Goal: Transaction & Acquisition: Subscribe to service/newsletter

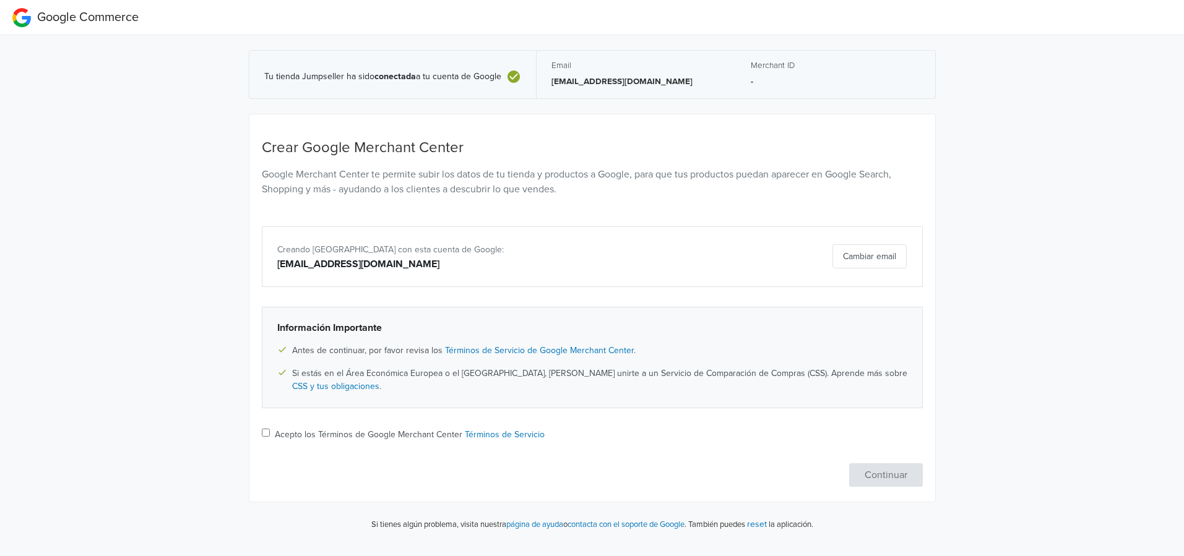
click at [304, 437] on label "Acepto los Términos de Google Merchant Center Términos de Servicio" at bounding box center [410, 434] width 270 height 13
click at [270, 437] on input "Acepto los Términos de Google Merchant Center Términos de Servicio" at bounding box center [266, 433] width 8 height 8
checkbox input "true"
click at [885, 481] on button "Continuar" at bounding box center [886, 476] width 74 height 24
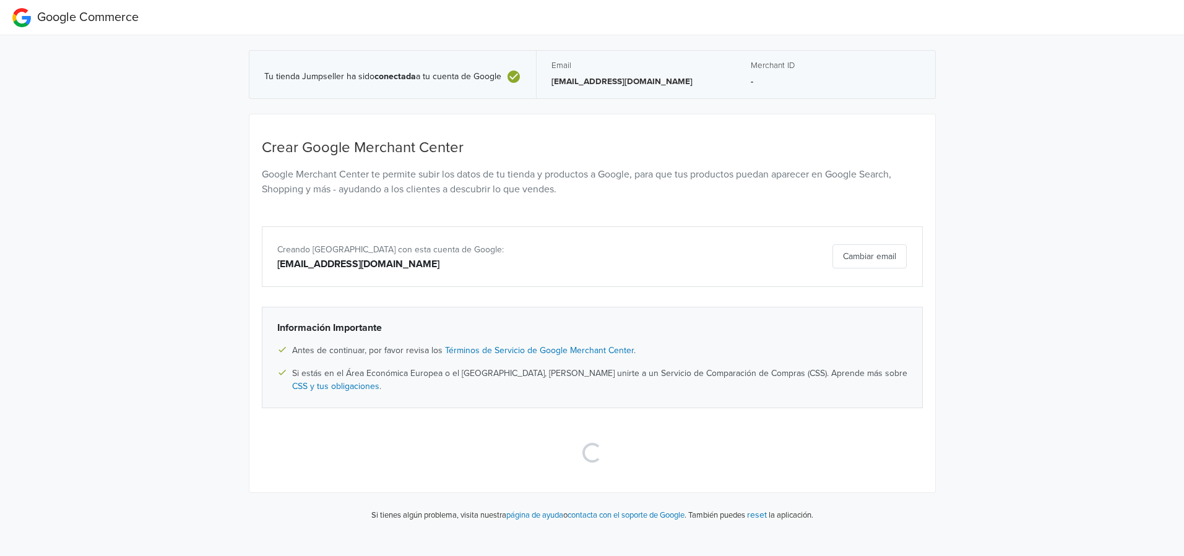
select select "cl"
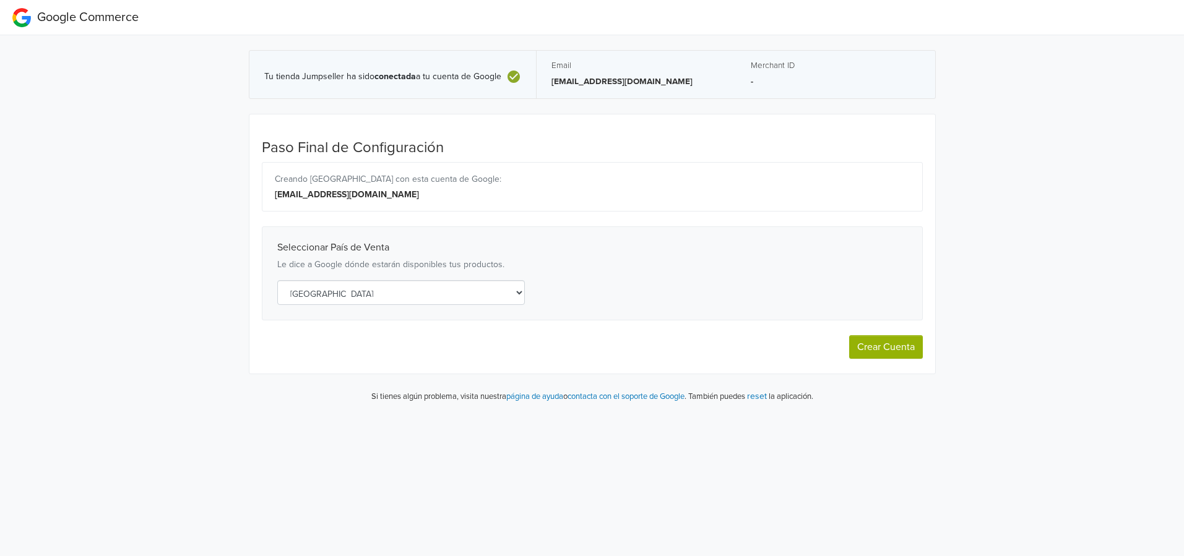
click at [858, 348] on button "Crear Cuenta" at bounding box center [886, 347] width 74 height 24
select select "cl"
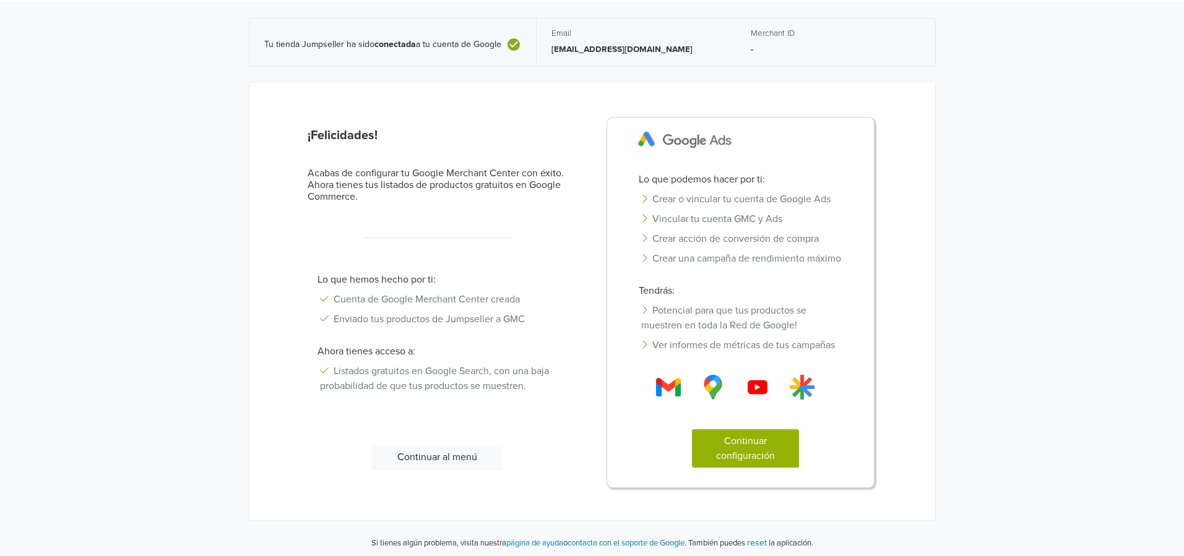
scroll to position [33, 0]
click at [764, 444] on button "Continuar configuración" at bounding box center [745, 448] width 107 height 38
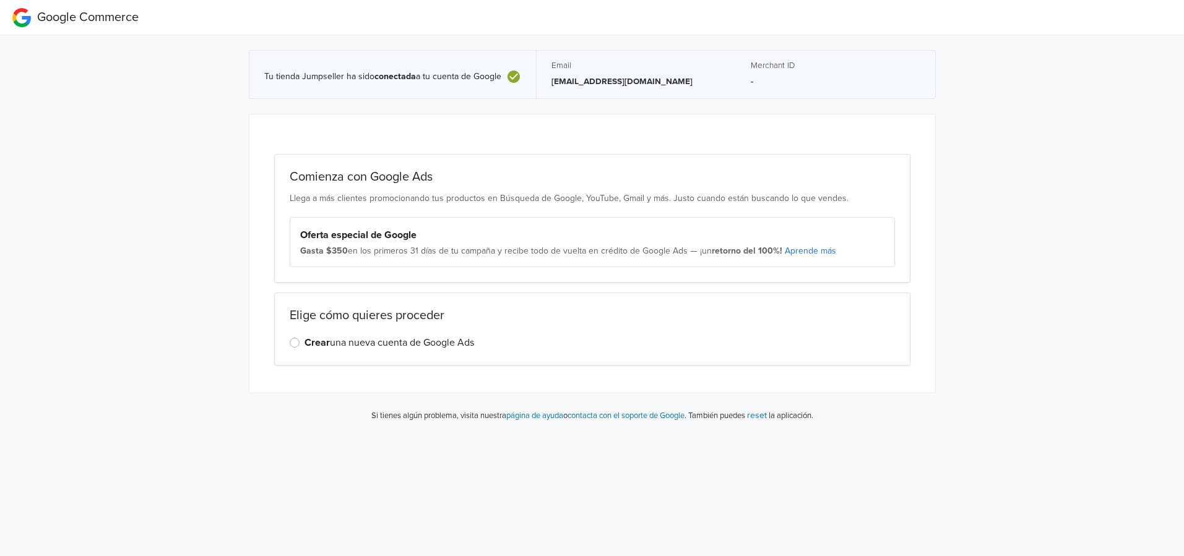
click at [304, 343] on label "Crear una nueva cuenta de Google Ads" at bounding box center [389, 342] width 170 height 15
click at [0, 0] on input "Crear una nueva cuenta de Google Ads" at bounding box center [0, 0] width 0 height 0
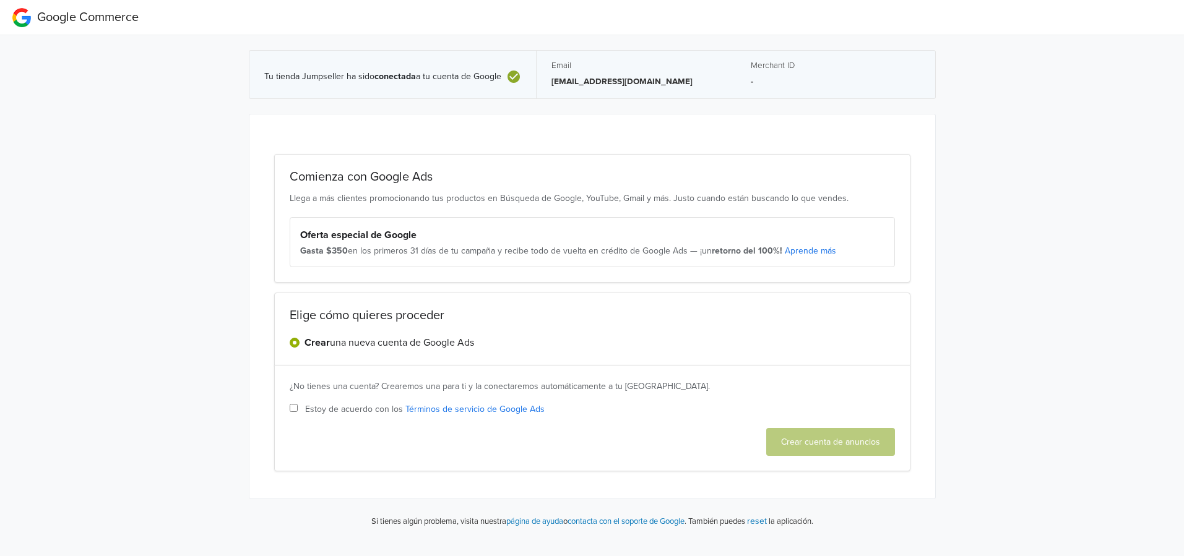
drag, startPoint x: 296, startPoint y: 408, endPoint x: 391, endPoint y: 412, distance: 94.8
click at [299, 408] on label "Estoy de acuerdo con los Términos de servicio de Google Ads" at bounding box center [592, 409] width 605 height 13
click at [298, 408] on input "Estoy de acuerdo con los Términos de servicio de Google Ads" at bounding box center [294, 408] width 8 height 8
checkbox input "true"
click at [854, 446] on button "Crear cuenta de anuncios" at bounding box center [830, 442] width 129 height 28
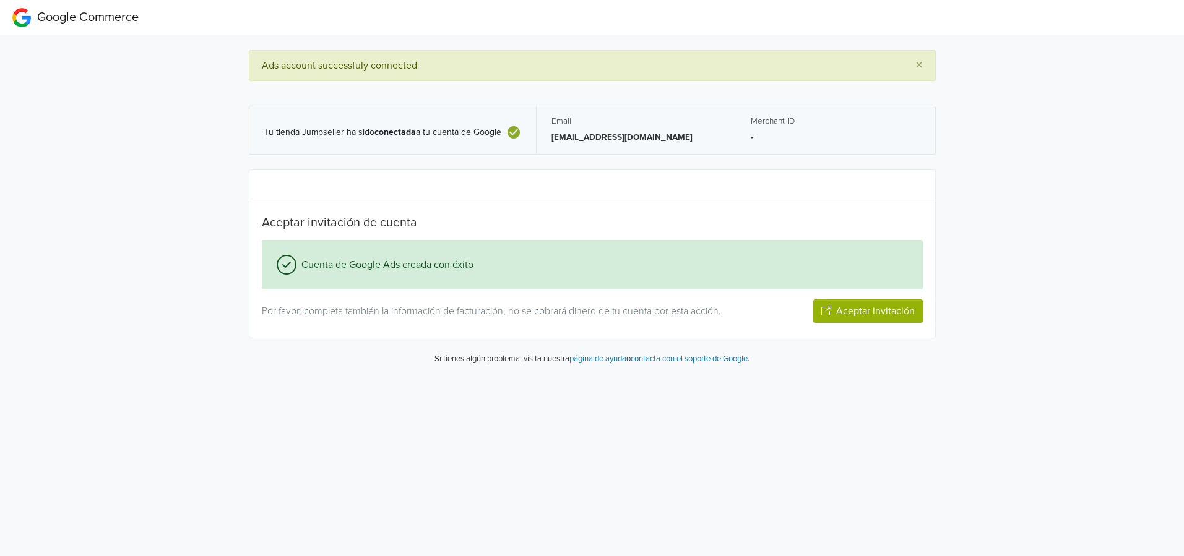
click at [865, 316] on button "Aceptar invitación" at bounding box center [868, 312] width 110 height 24
click at [902, 317] on button "Siguiente paso" at bounding box center [882, 312] width 80 height 24
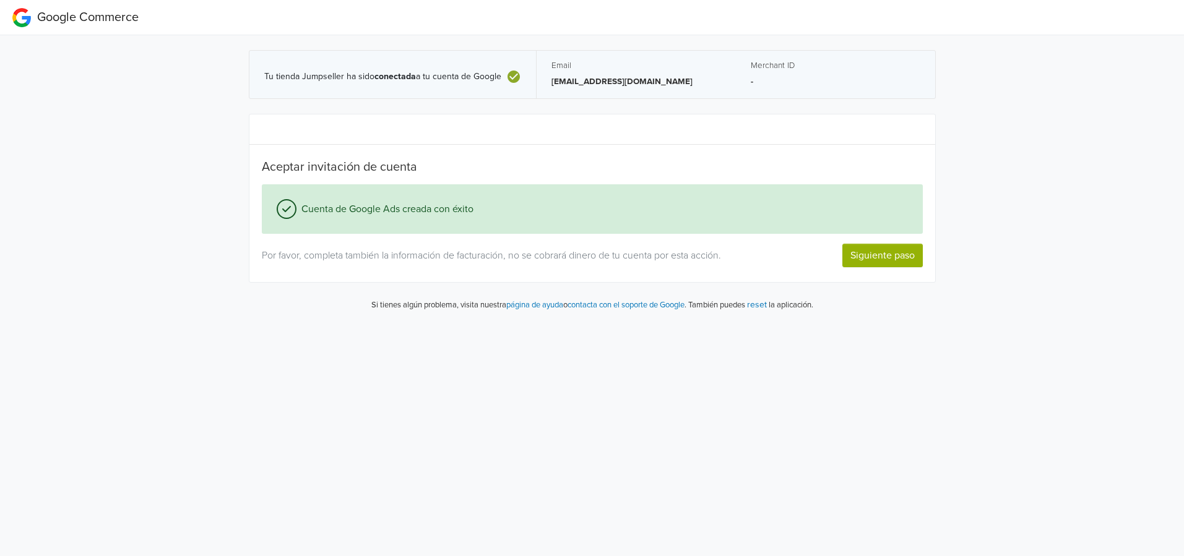
click at [866, 259] on button "Siguiente paso" at bounding box center [882, 256] width 80 height 24
